Goal: Book appointment/travel/reservation

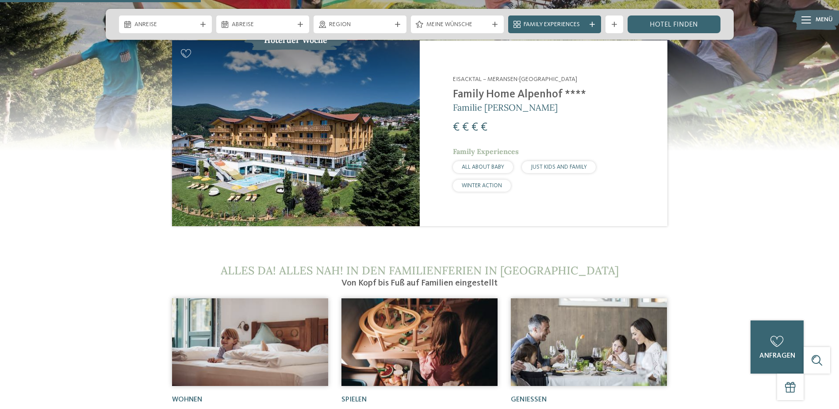
scroll to position [929, 0]
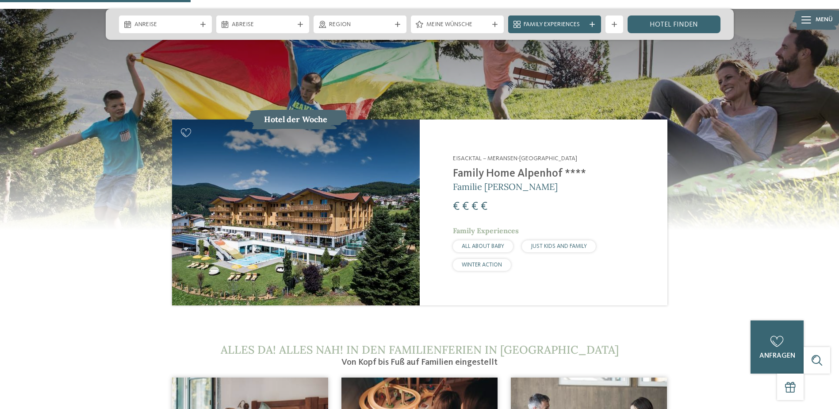
click at [343, 199] on img at bounding box center [296, 212] width 248 height 186
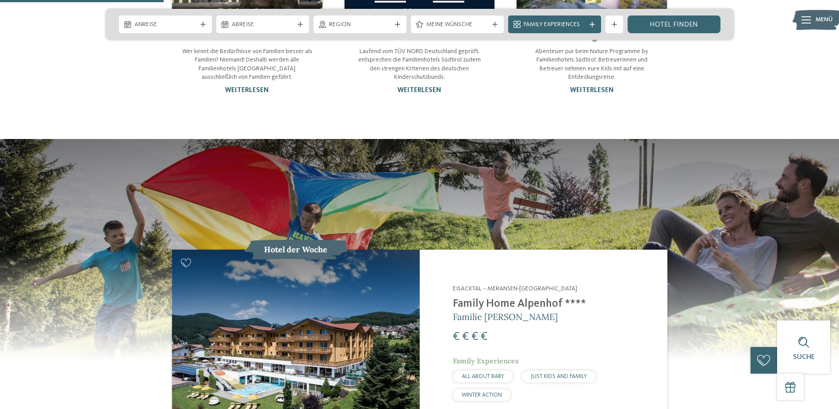
scroll to position [796, 0]
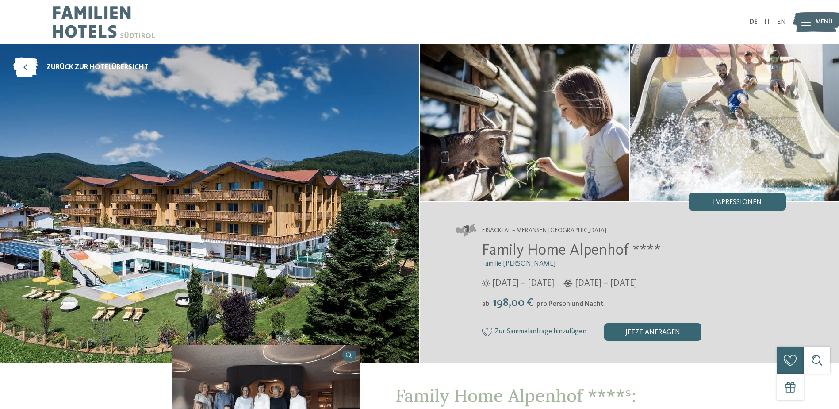
click at [81, 18] on img at bounding box center [104, 22] width 102 height 44
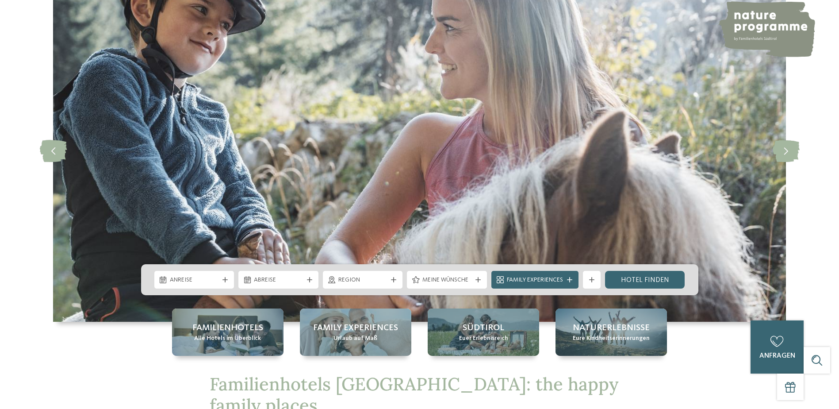
scroll to position [133, 0]
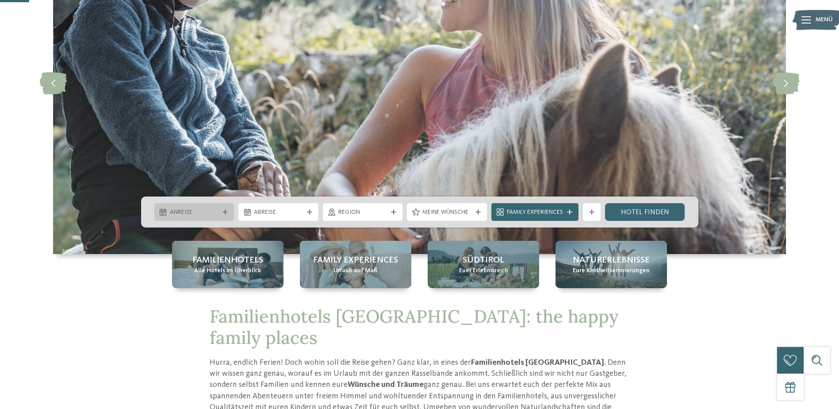
click at [220, 211] on div "Anreise" at bounding box center [195, 212] width 54 height 10
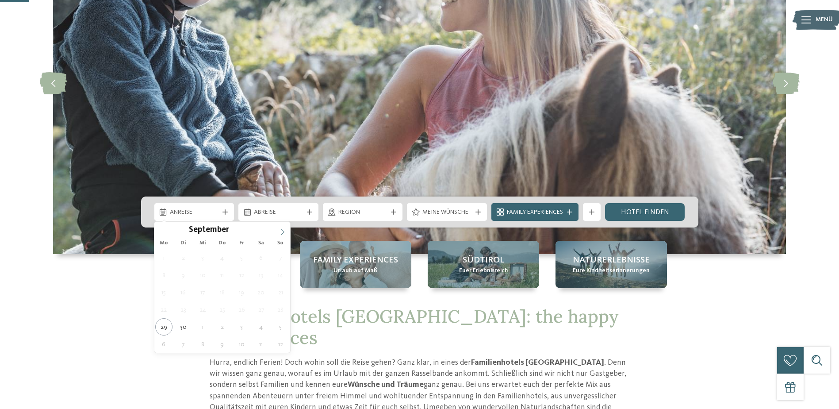
click at [283, 232] on icon at bounding box center [282, 232] width 6 height 6
type div "01.11.2025"
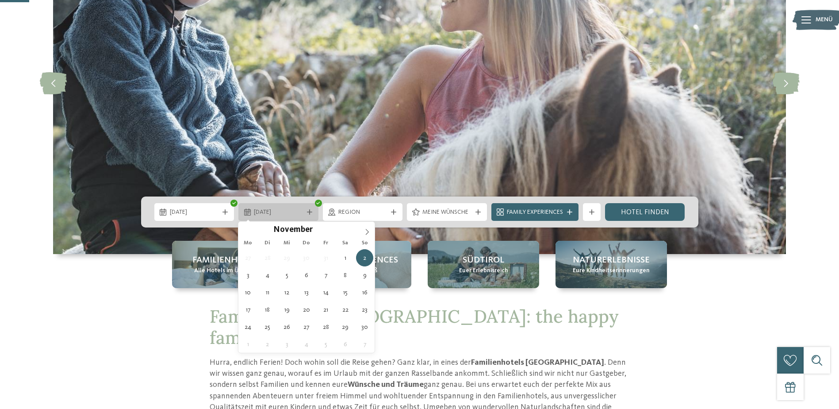
click at [310, 213] on icon at bounding box center [309, 211] width 5 height 5
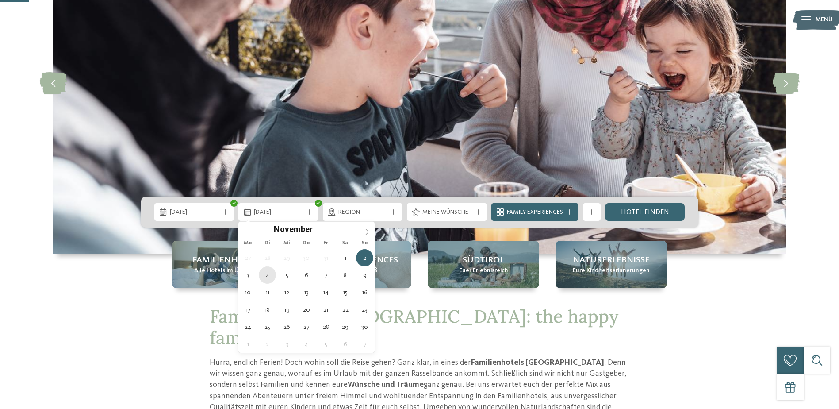
type div "04.11.2025"
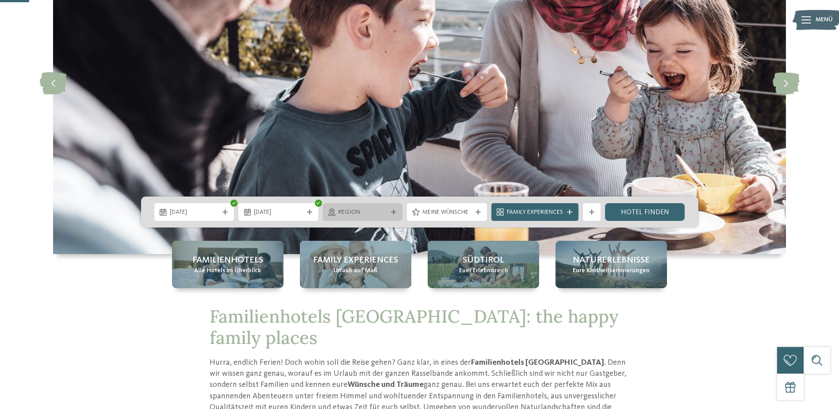
click at [400, 211] on div "Region" at bounding box center [363, 212] width 80 height 18
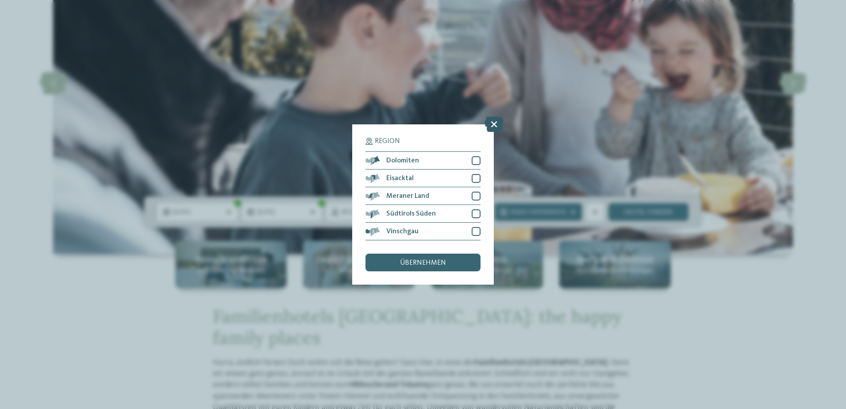
click at [495, 127] on icon at bounding box center [493, 123] width 19 height 15
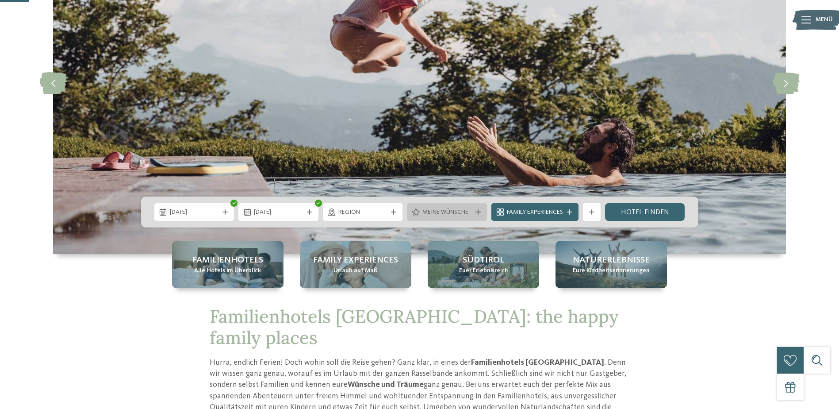
click at [467, 214] on span "Meine Wünsche" at bounding box center [446, 212] width 49 height 9
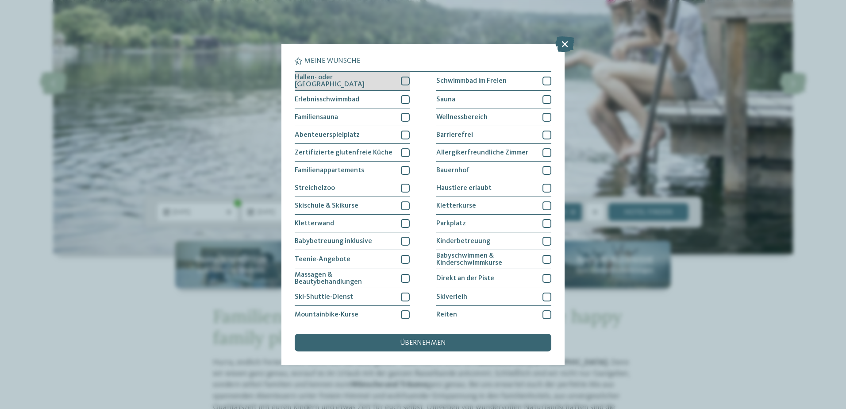
click at [406, 77] on div at bounding box center [405, 81] width 9 height 9
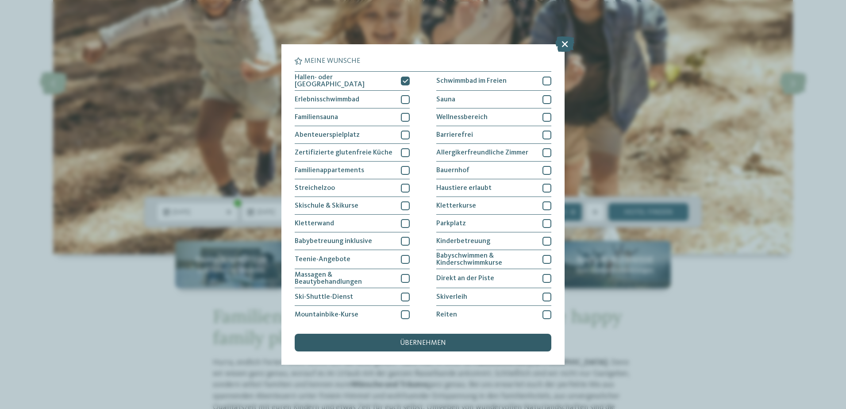
click at [434, 343] on span "übernehmen" at bounding box center [423, 342] width 46 height 7
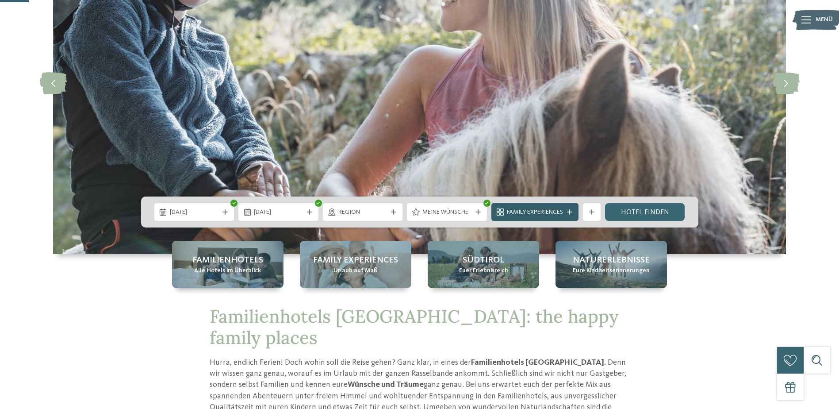
click at [578, 209] on div "Family Experiences" at bounding box center [534, 212] width 87 height 18
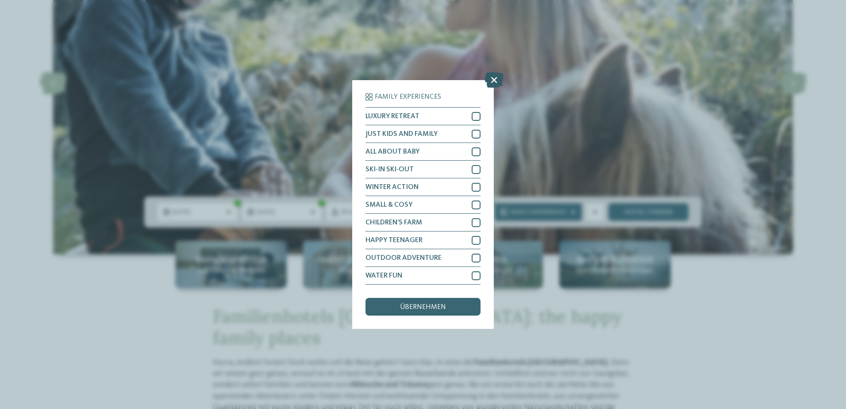
click at [494, 81] on icon at bounding box center [493, 79] width 19 height 15
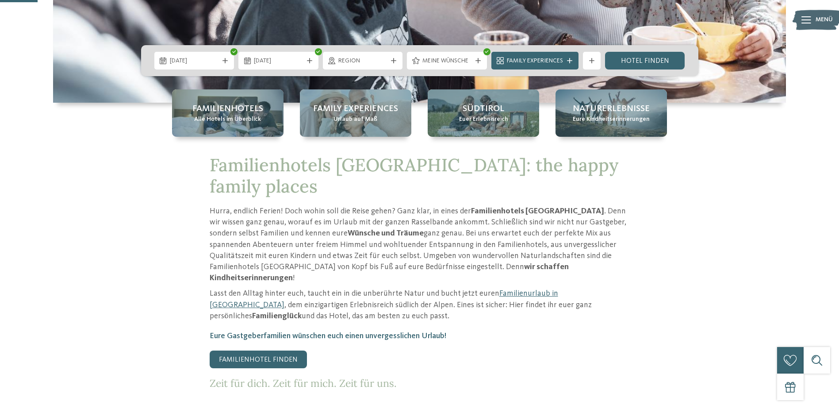
scroll to position [177, 0]
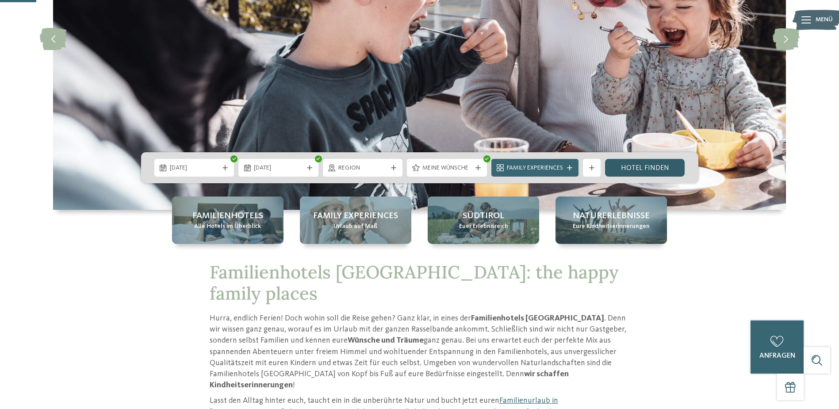
click at [633, 168] on link "Hotel finden" at bounding box center [645, 168] width 80 height 18
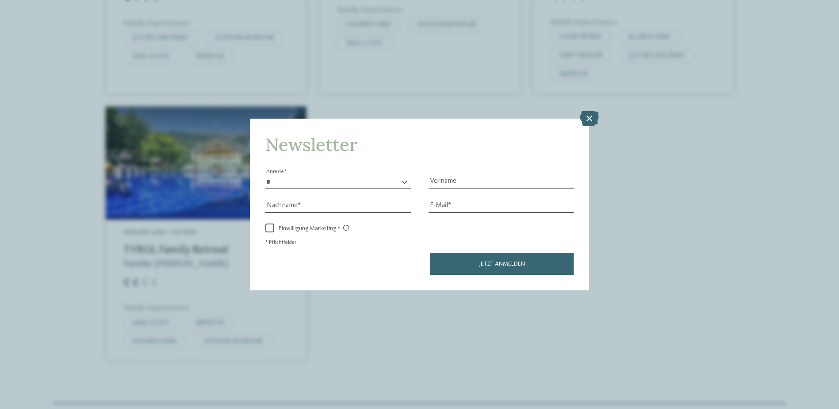
scroll to position [1351, 0]
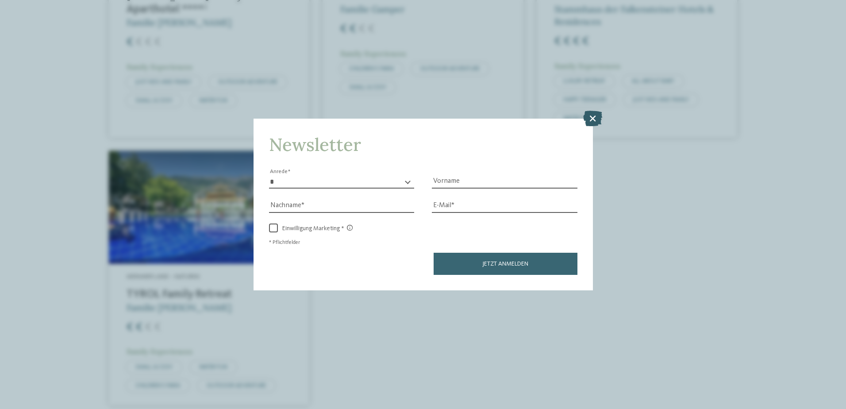
click at [589, 119] on icon at bounding box center [592, 117] width 19 height 15
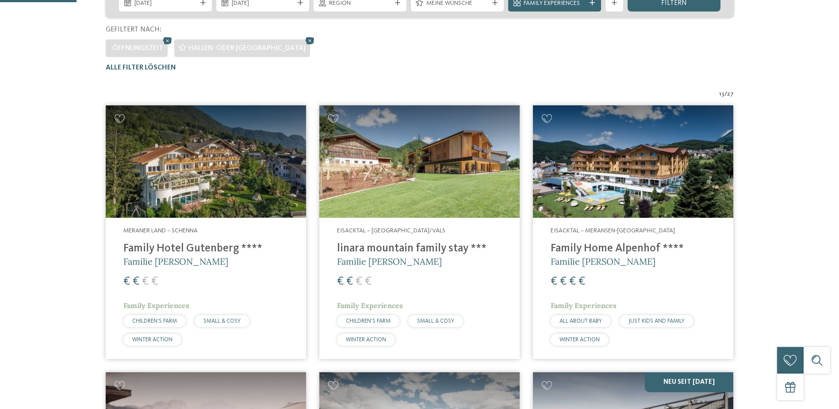
scroll to position [246, 0]
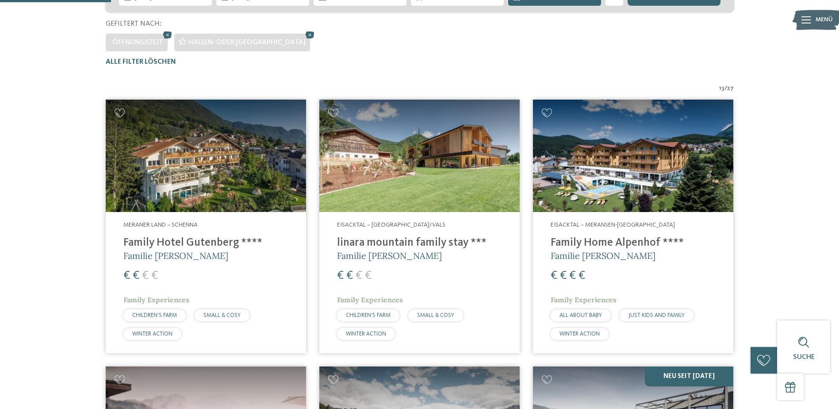
click at [172, 168] on img at bounding box center [206, 156] width 200 height 113
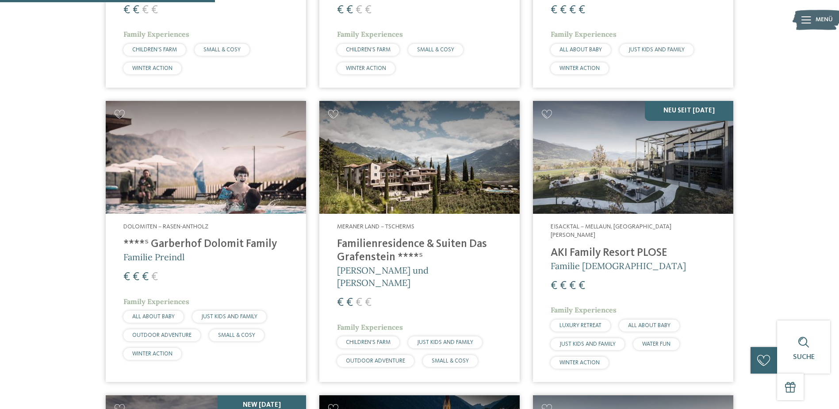
scroll to position [334, 0]
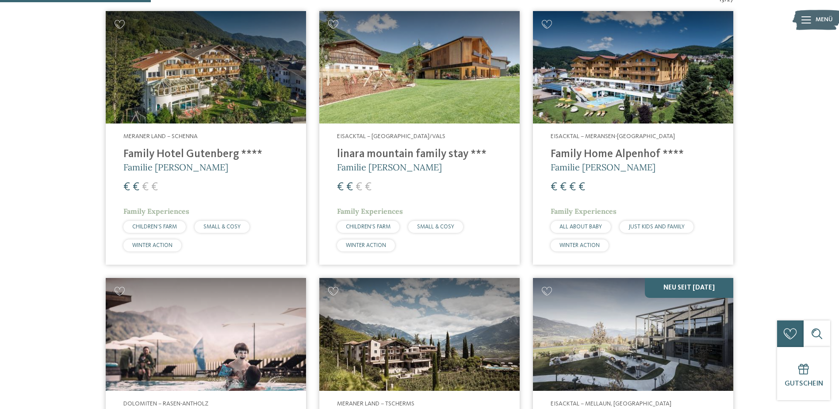
click at [172, 155] on h4 "Family Hotel Gutenberg ****" at bounding box center [205, 154] width 165 height 13
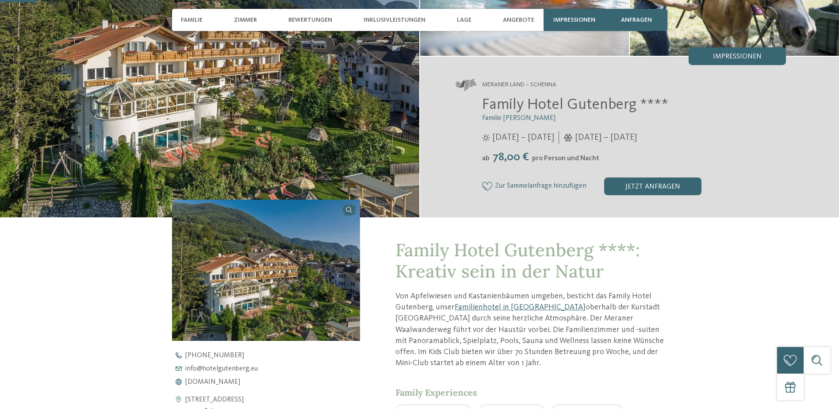
scroll to position [177, 0]
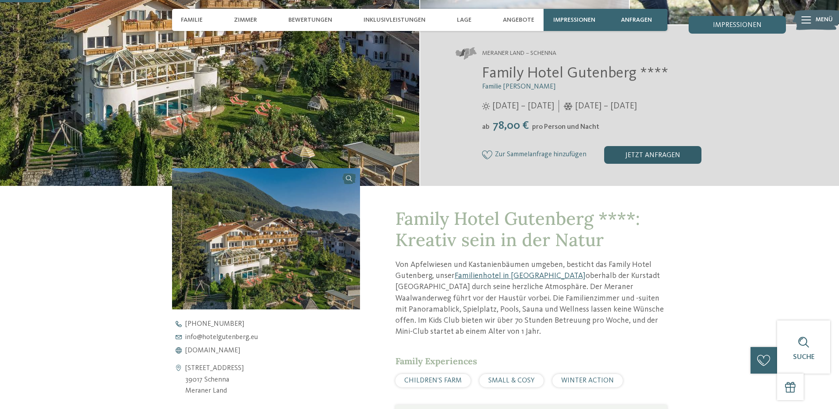
click at [636, 155] on div "jetzt anfragen" at bounding box center [652, 155] width 97 height 18
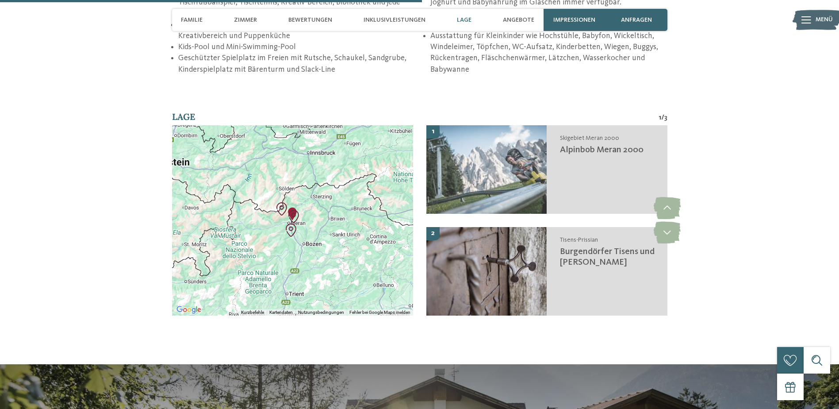
scroll to position [1477, 0]
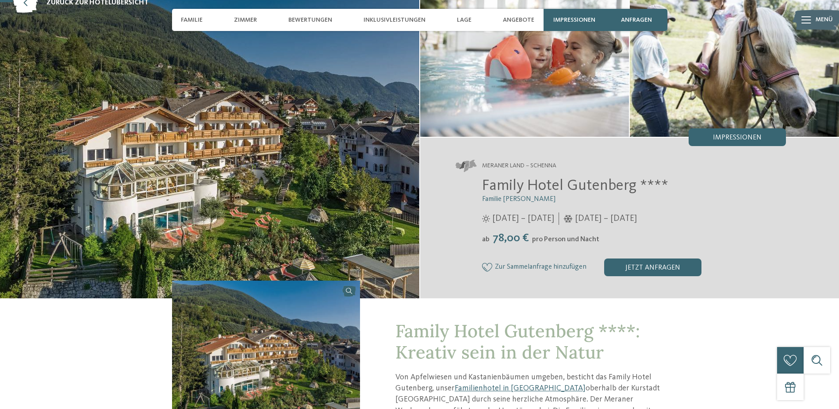
scroll to position [44, 0]
